Goal: Check status

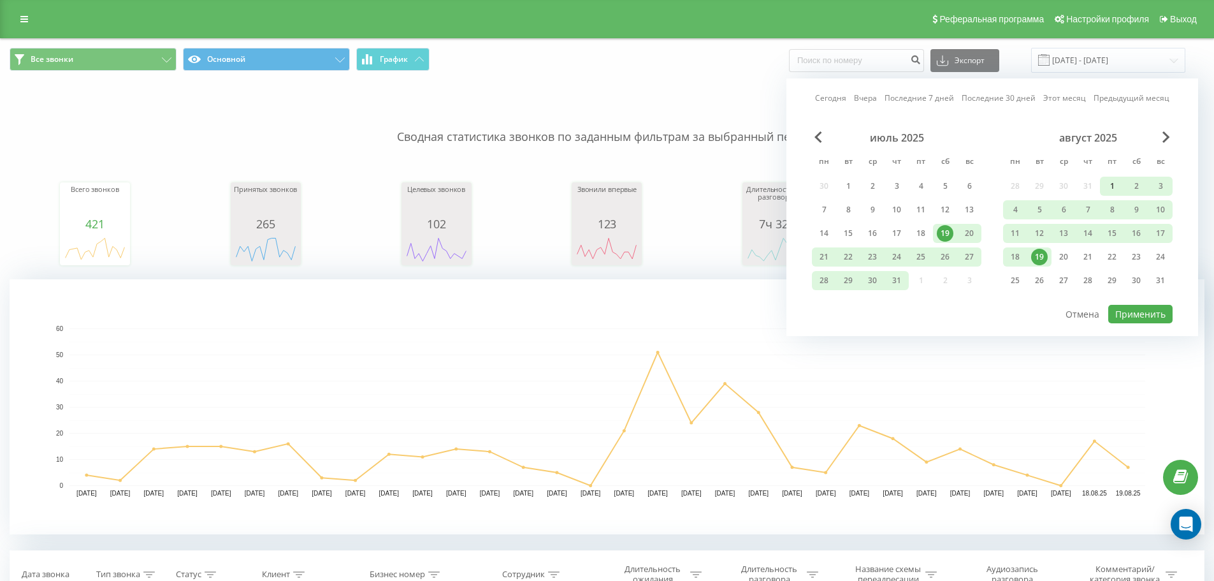
click at [1108, 182] on div "1" at bounding box center [1112, 186] width 17 height 17
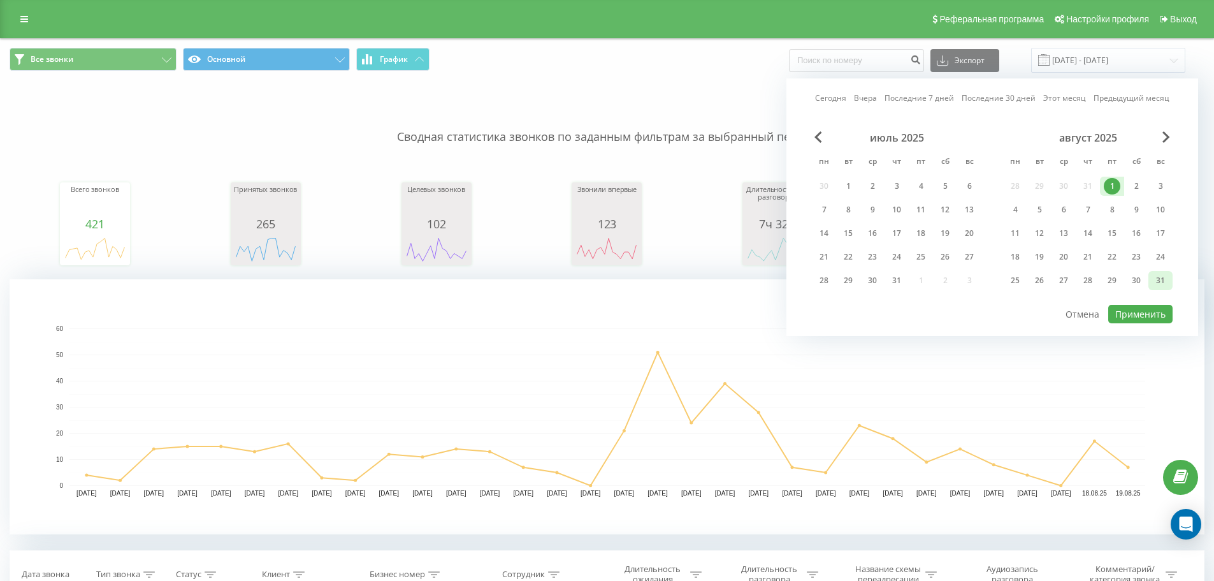
click at [1160, 282] on div "31" at bounding box center [1160, 280] width 17 height 17
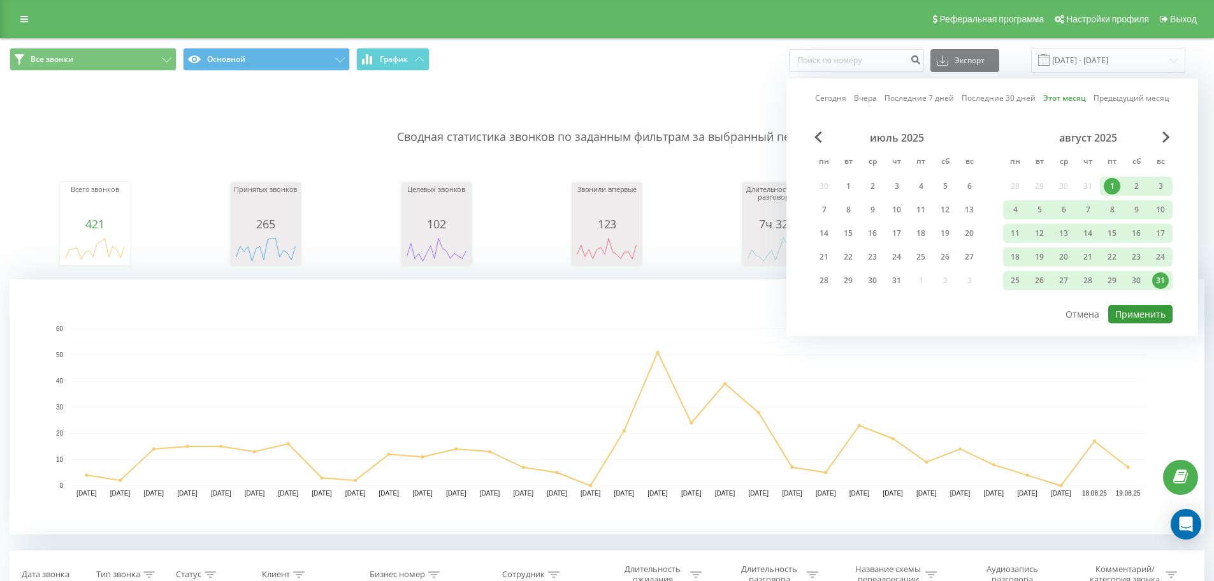
click at [1145, 312] on button "Применить" at bounding box center [1140, 314] width 64 height 18
type input "[DATE] - [DATE]"
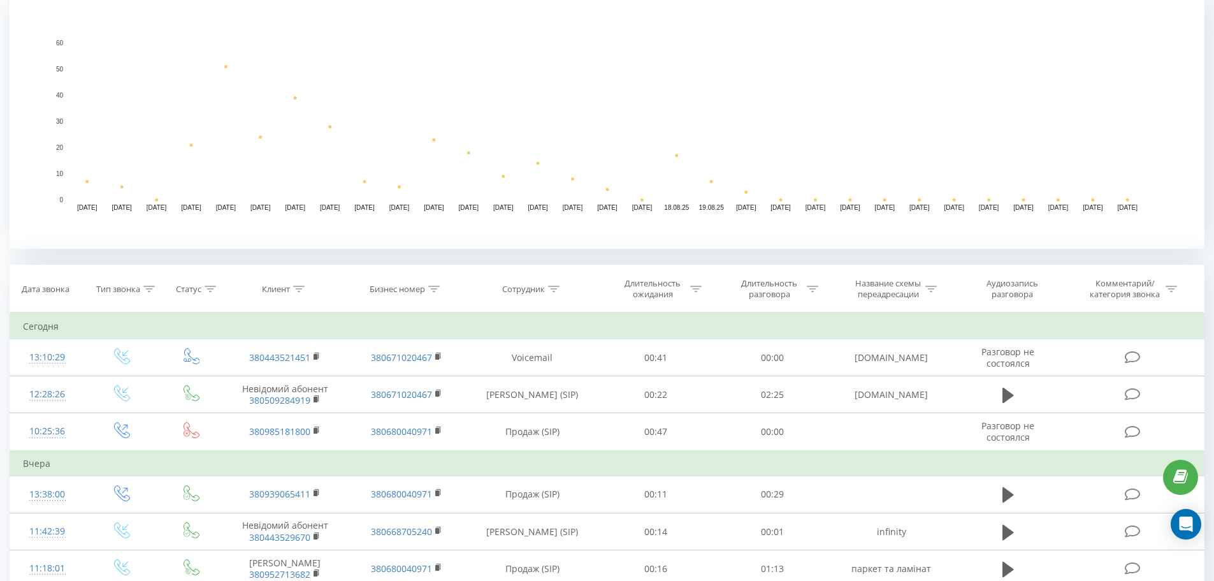
scroll to position [382, 0]
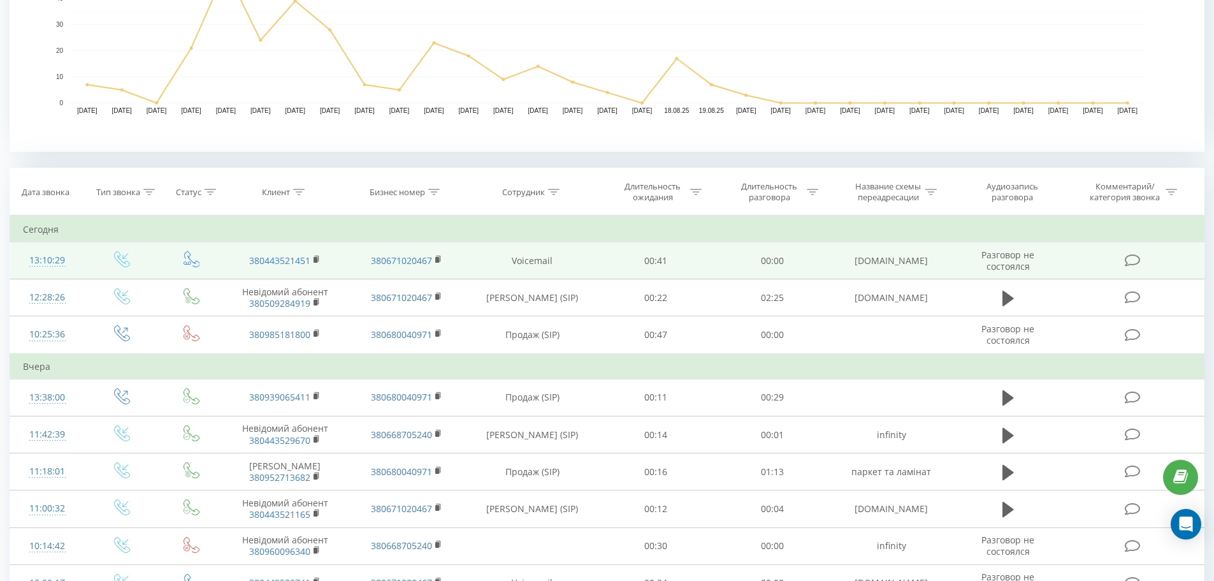
drag, startPoint x: 317, startPoint y: 259, endPoint x: 325, endPoint y: 269, distance: 12.6
click at [316, 259] on rect at bounding box center [316, 260] width 4 height 6
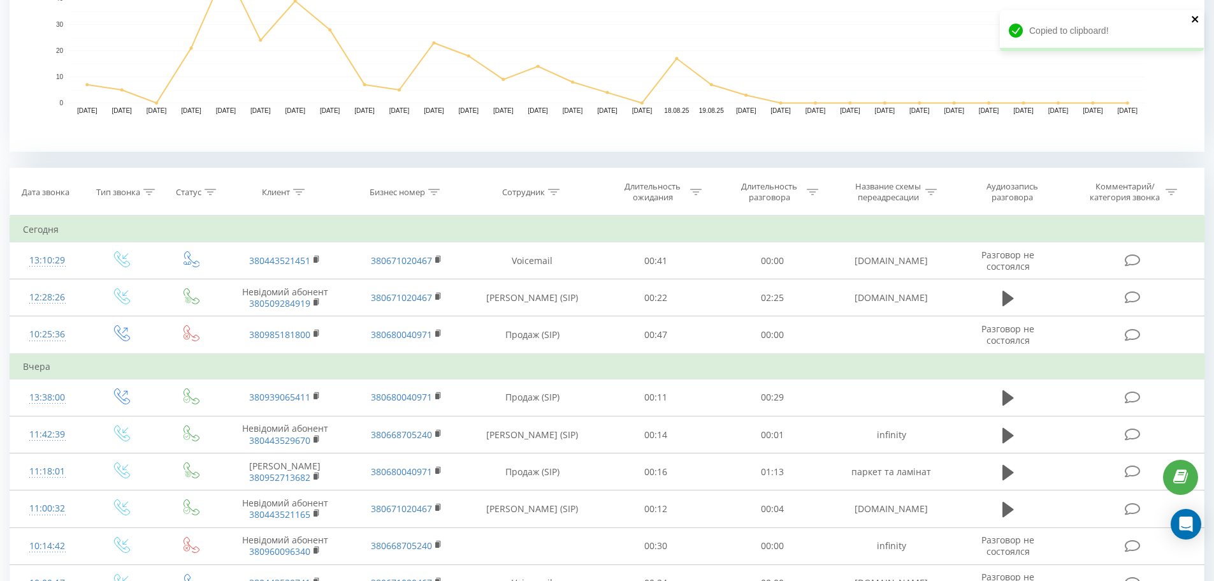
click at [1194, 20] on icon "close" at bounding box center [1195, 19] width 6 height 6
